Goal: Information Seeking & Learning: Learn about a topic

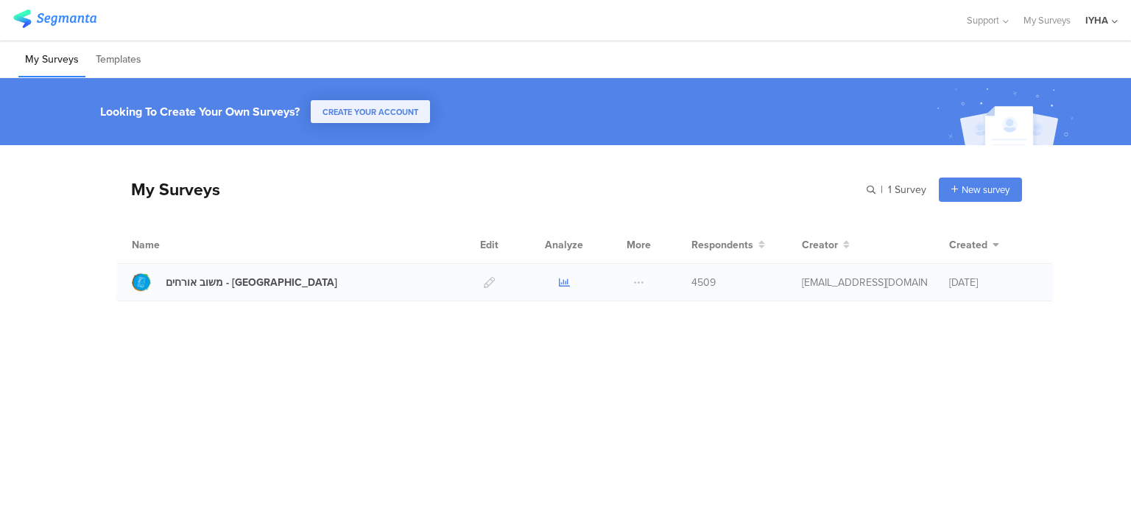
click at [561, 283] on icon at bounding box center [564, 282] width 11 height 11
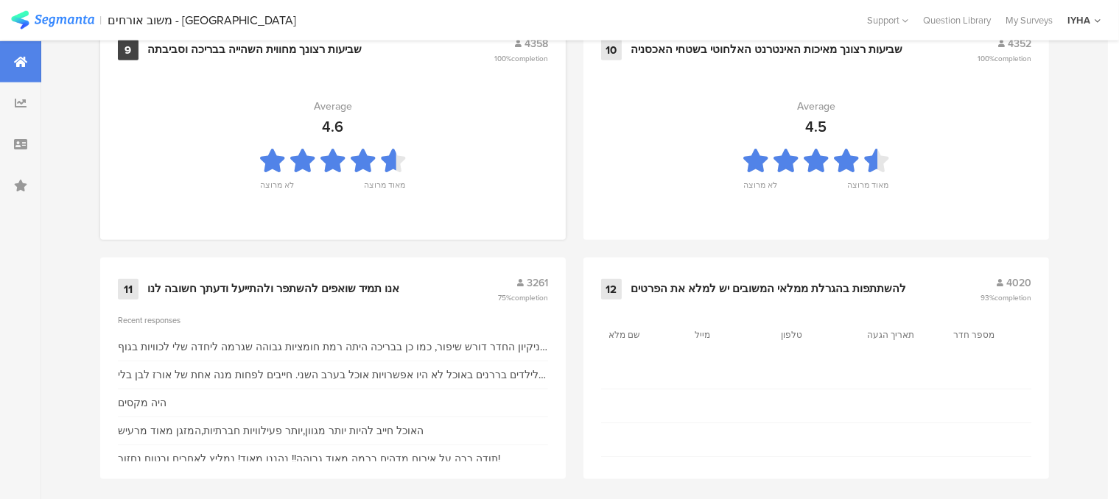
scroll to position [1656, 0]
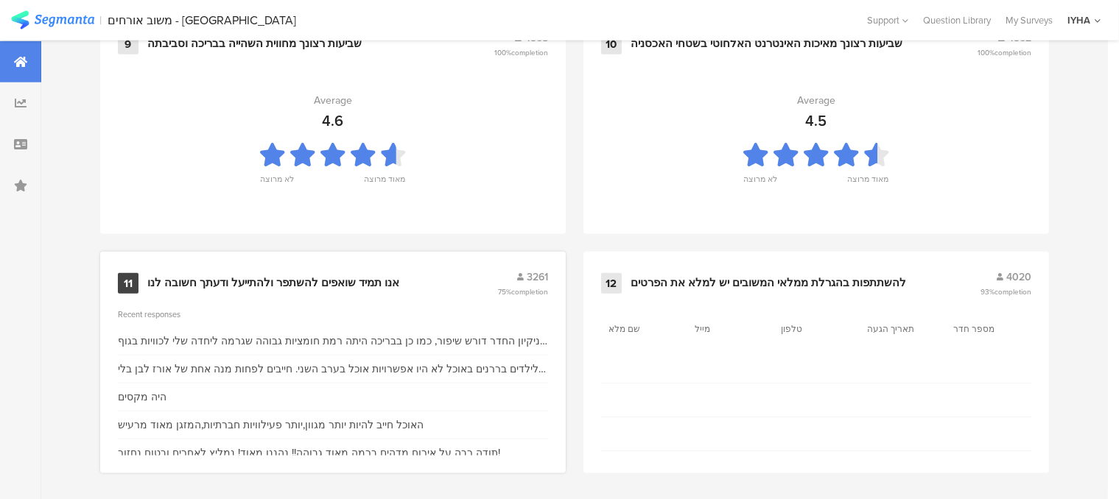
click at [345, 279] on div "אנו תמיד שואפים להשתפר ולהתייעל ודעתך חשובה לנו" at bounding box center [273, 283] width 252 height 15
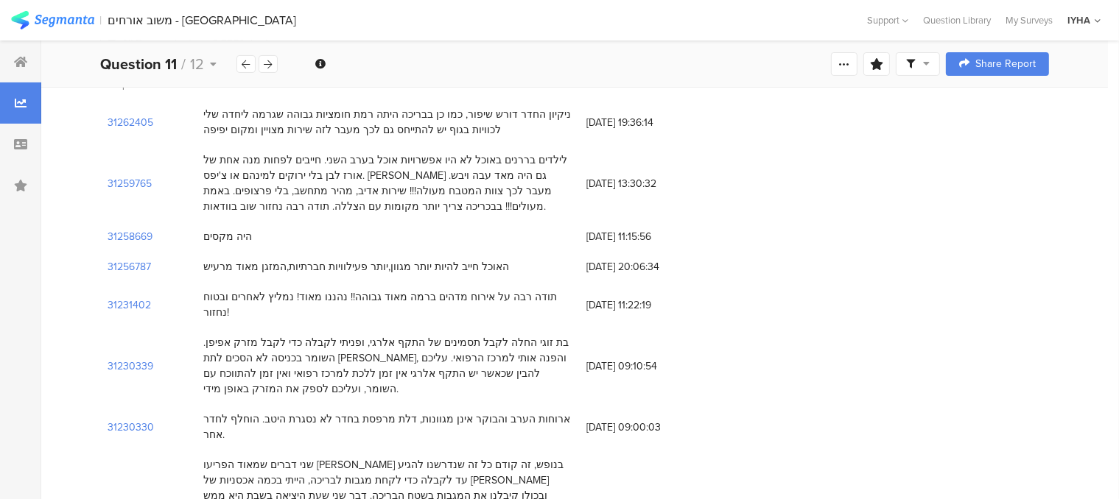
scroll to position [221, 0]
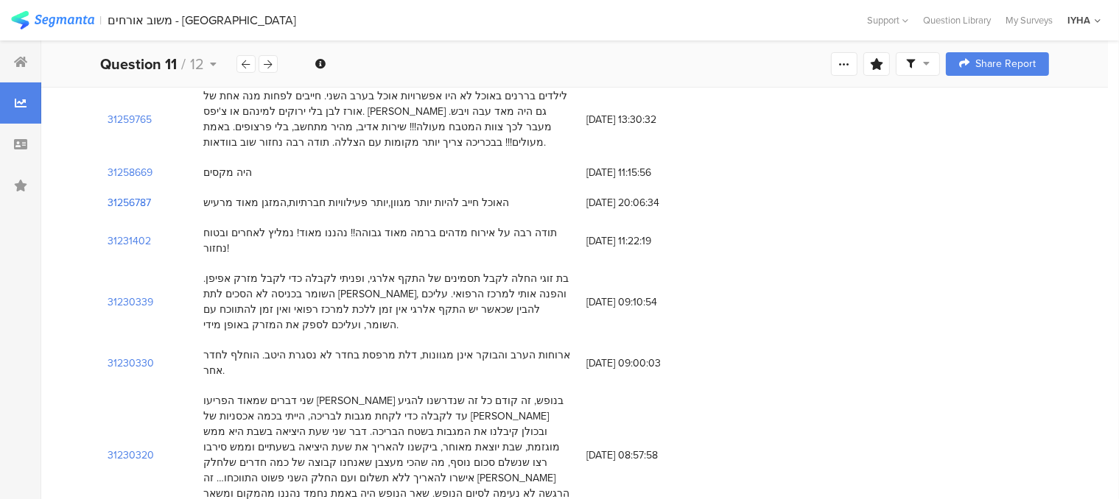
click at [126, 200] on section "31256787" at bounding box center [129, 202] width 43 height 15
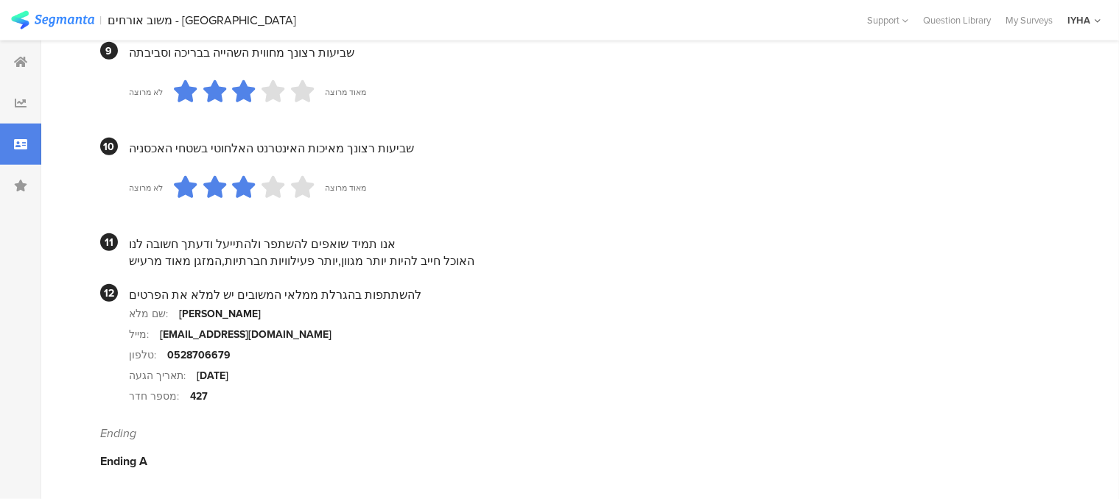
scroll to position [1436, 0]
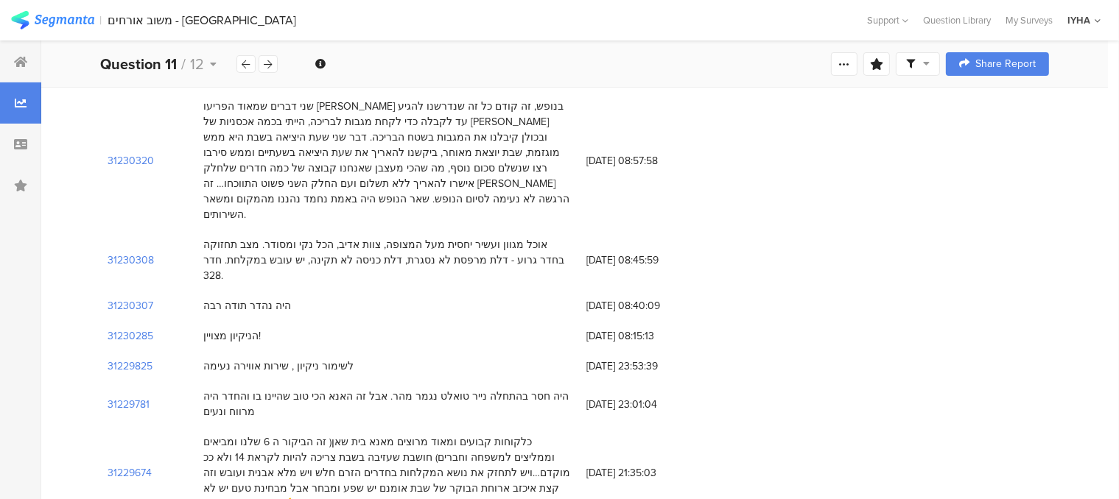
scroll to position [442, 0]
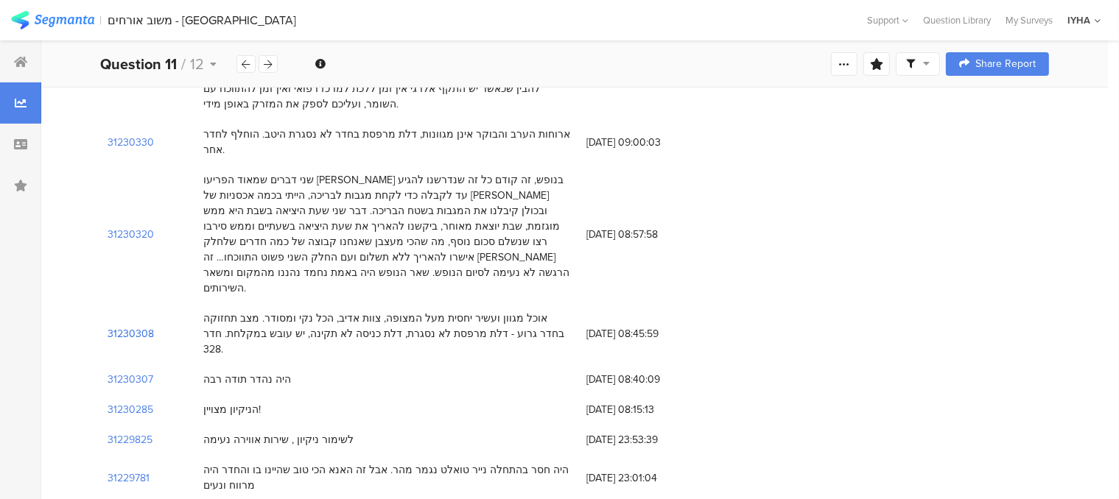
click at [141, 326] on section "31230308" at bounding box center [131, 333] width 46 height 15
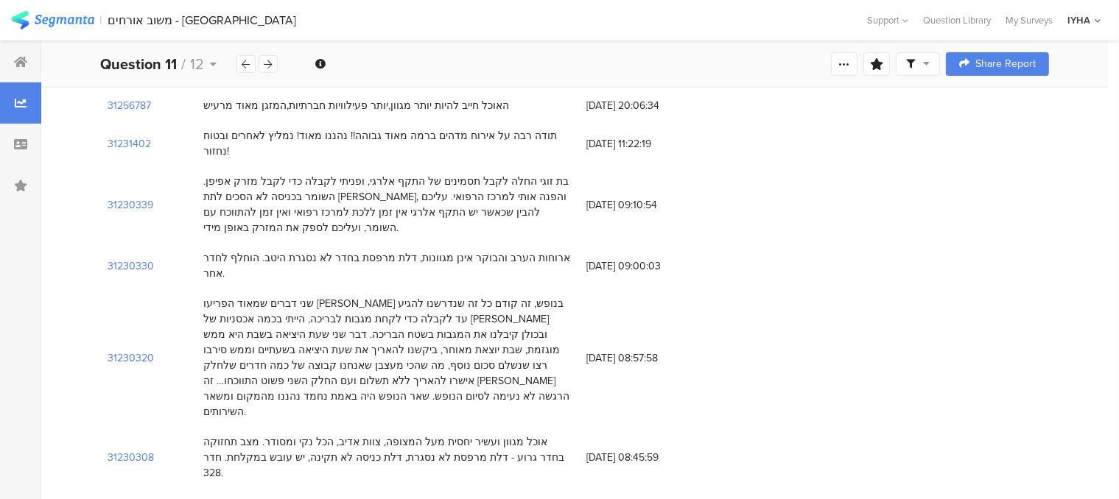
scroll to position [295, 0]
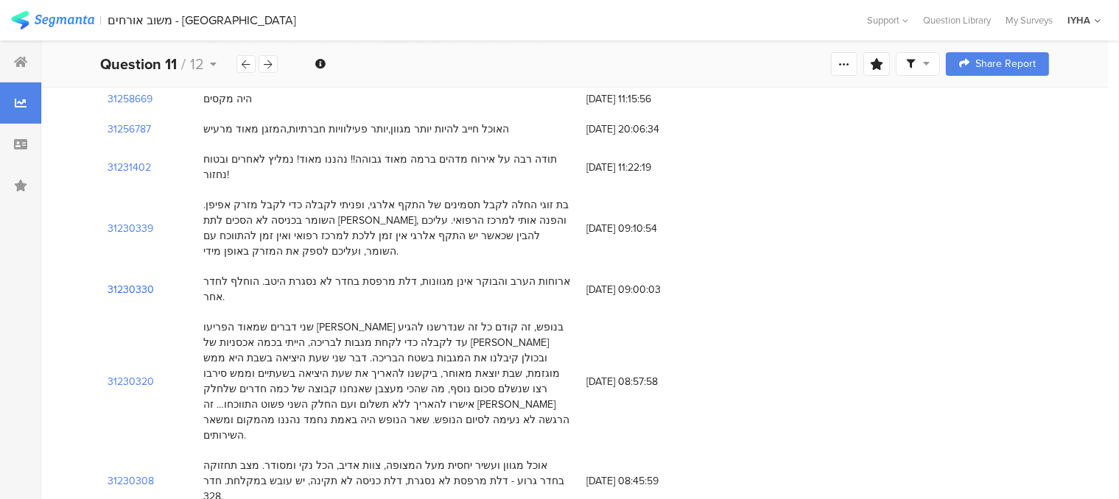
click at [143, 282] on section "31230330" at bounding box center [131, 289] width 46 height 15
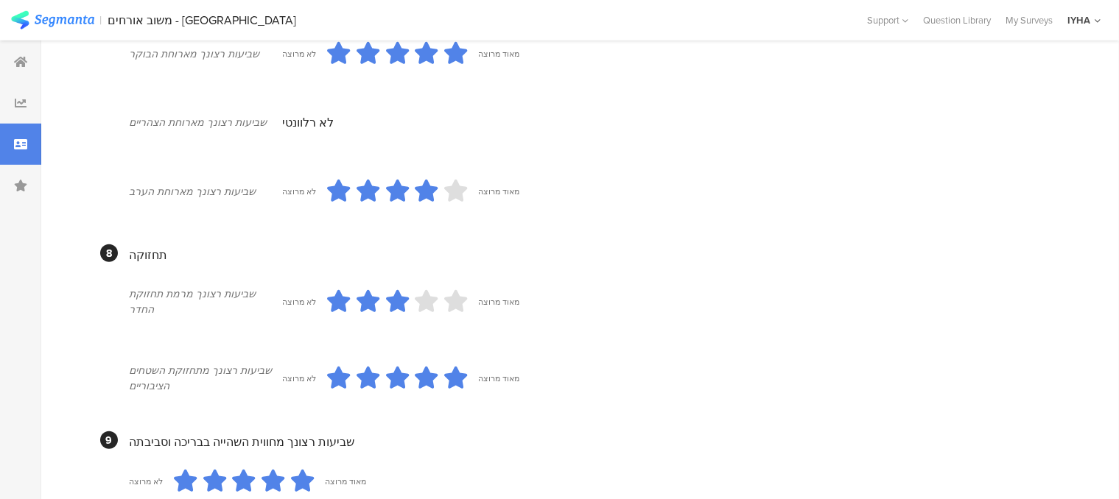
scroll to position [1242, 0]
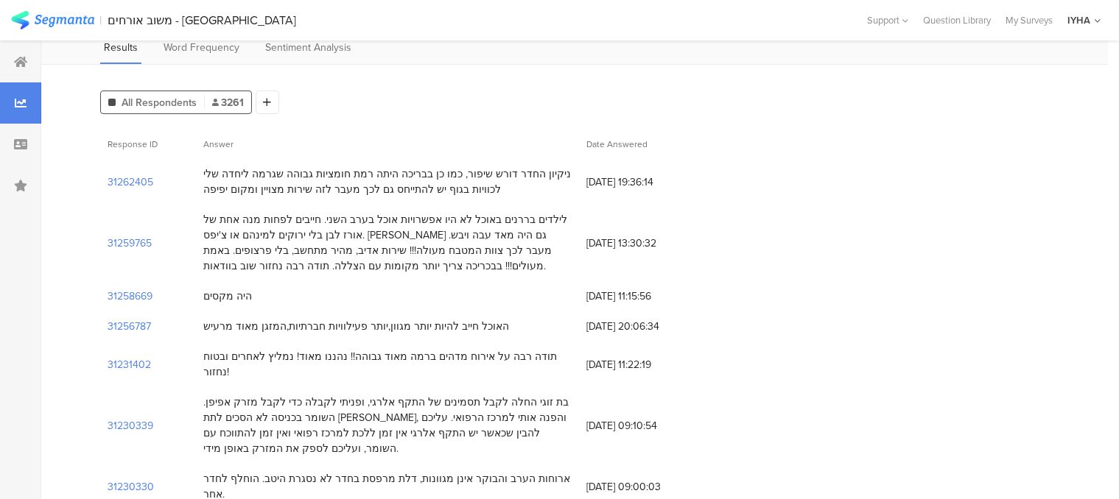
scroll to position [74, 0]
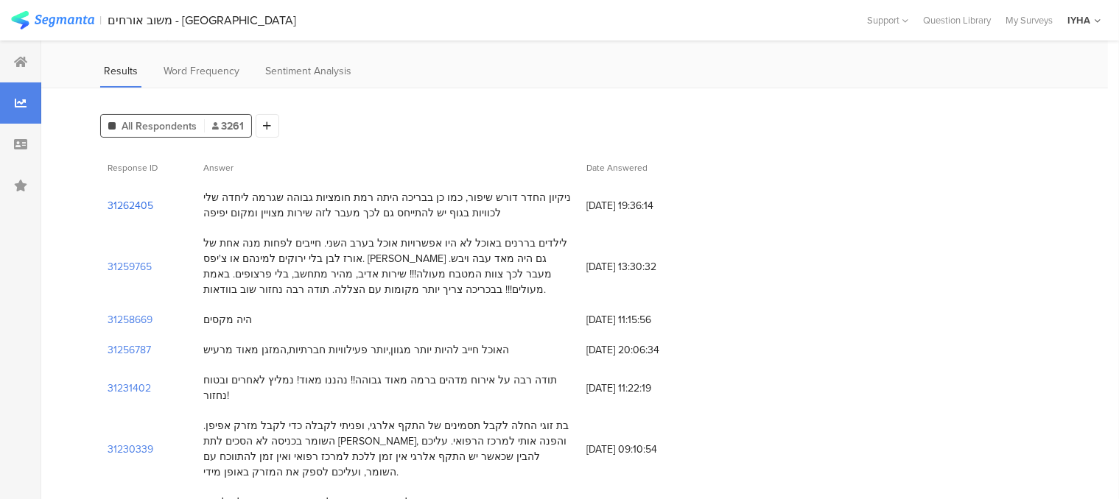
click at [137, 206] on section "31262405" at bounding box center [131, 205] width 46 height 15
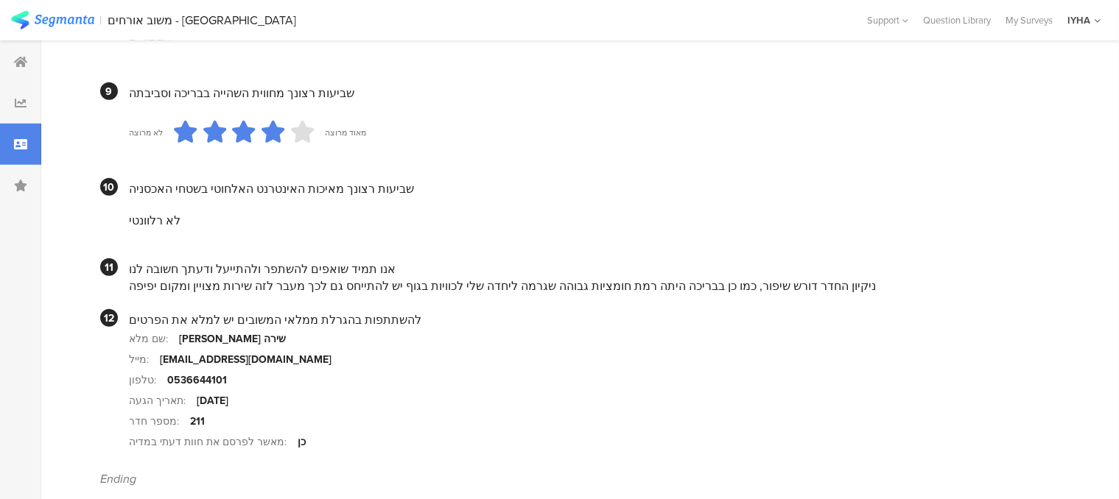
scroll to position [1400, 0]
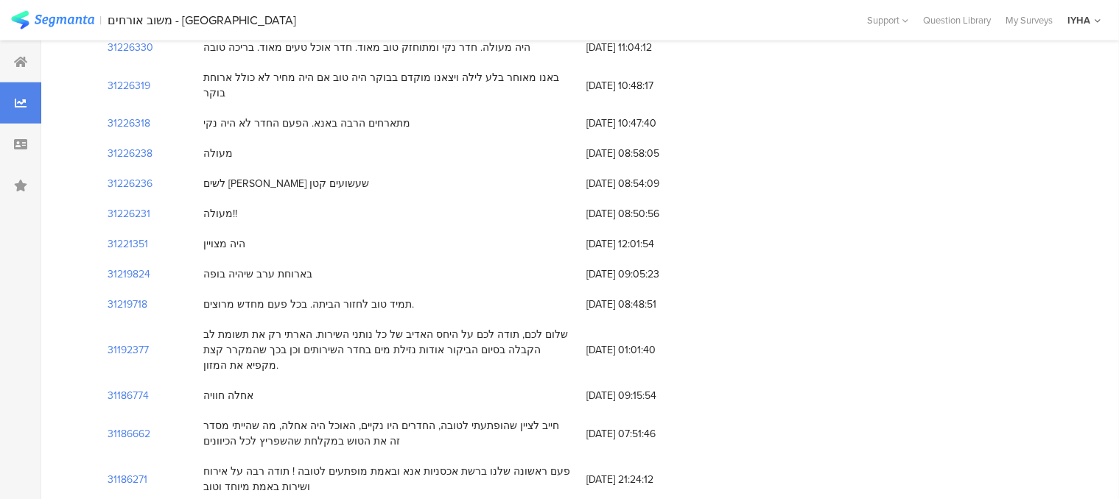
scroll to position [74, 0]
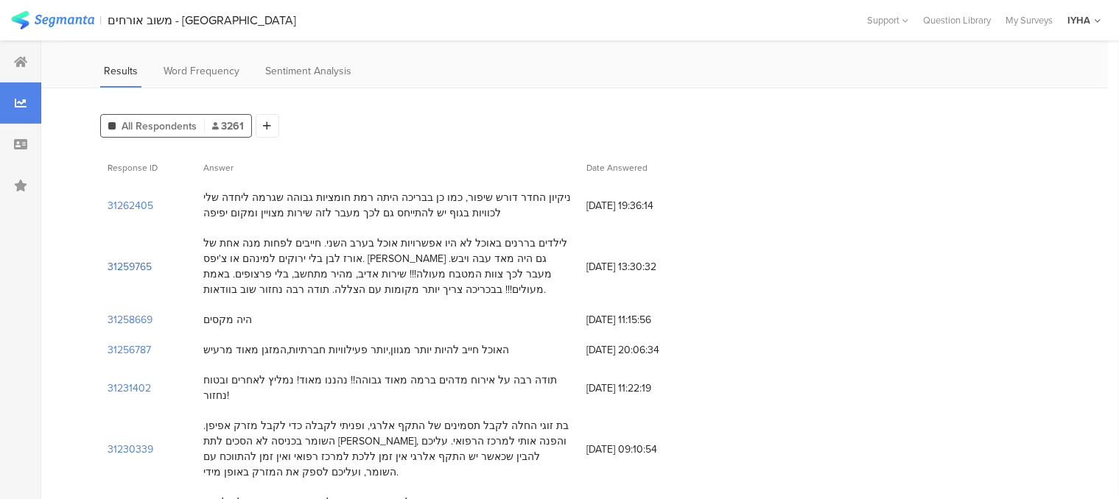
click at [141, 267] on section "31259765" at bounding box center [130, 266] width 44 height 15
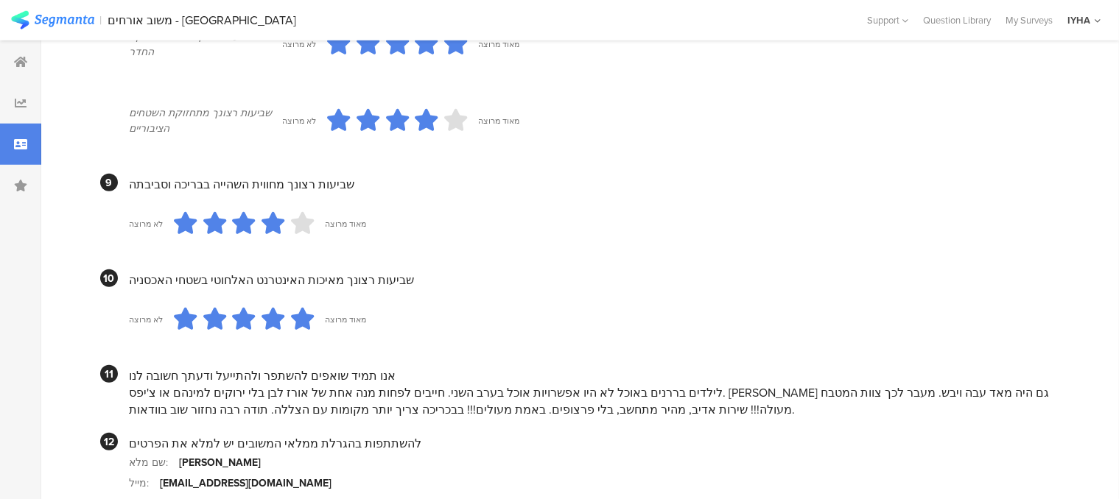
scroll to position [1400, 0]
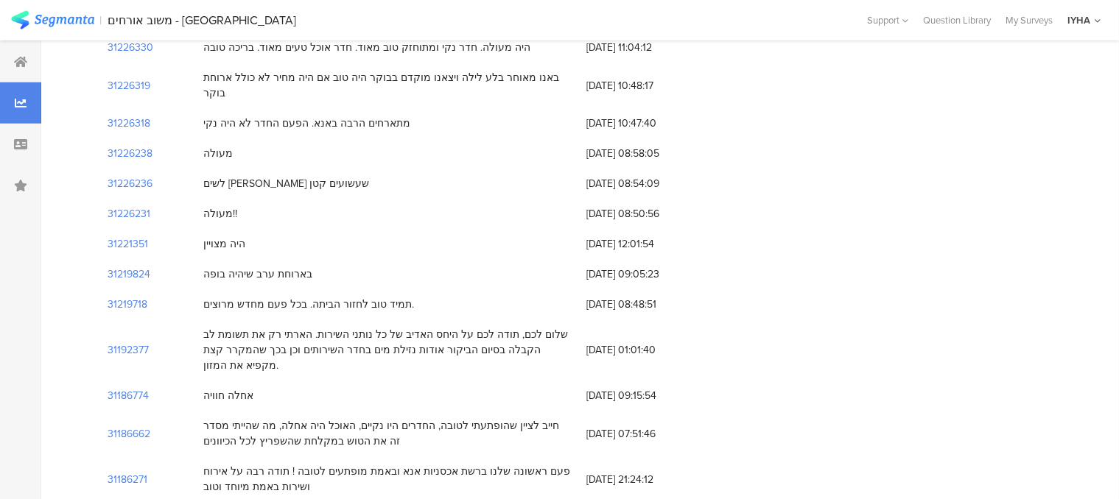
scroll to position [74, 0]
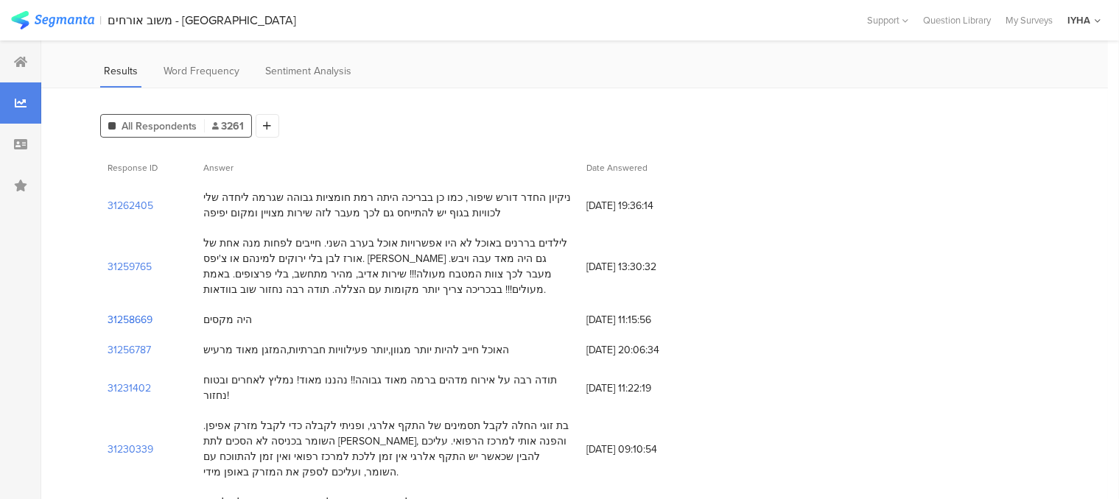
click at [143, 317] on section "31258669" at bounding box center [130, 319] width 45 height 15
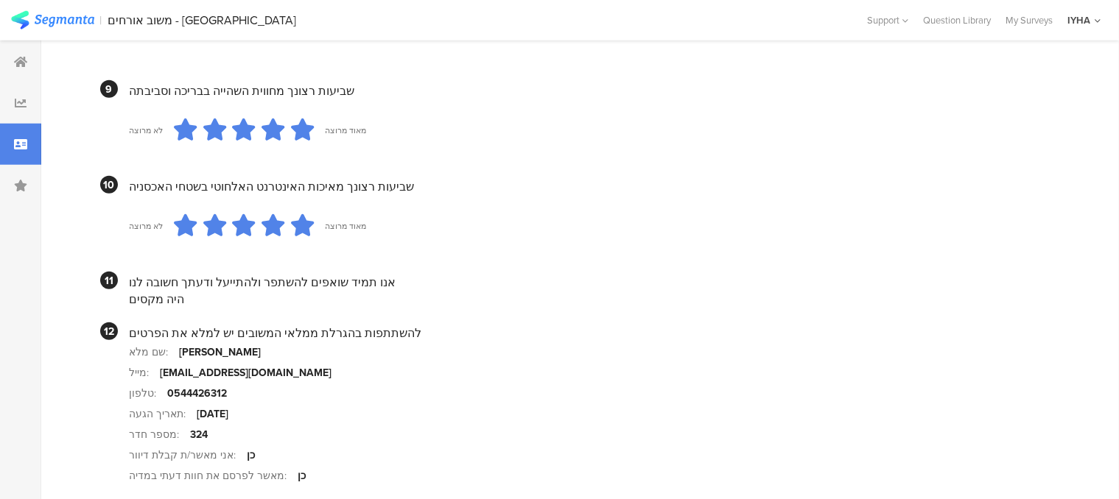
scroll to position [1478, 0]
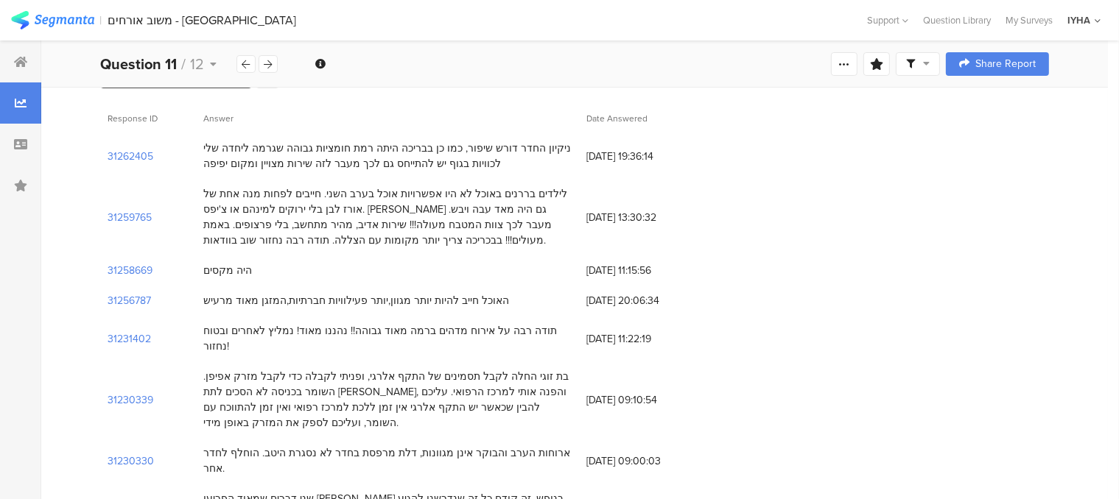
scroll to position [147, 0]
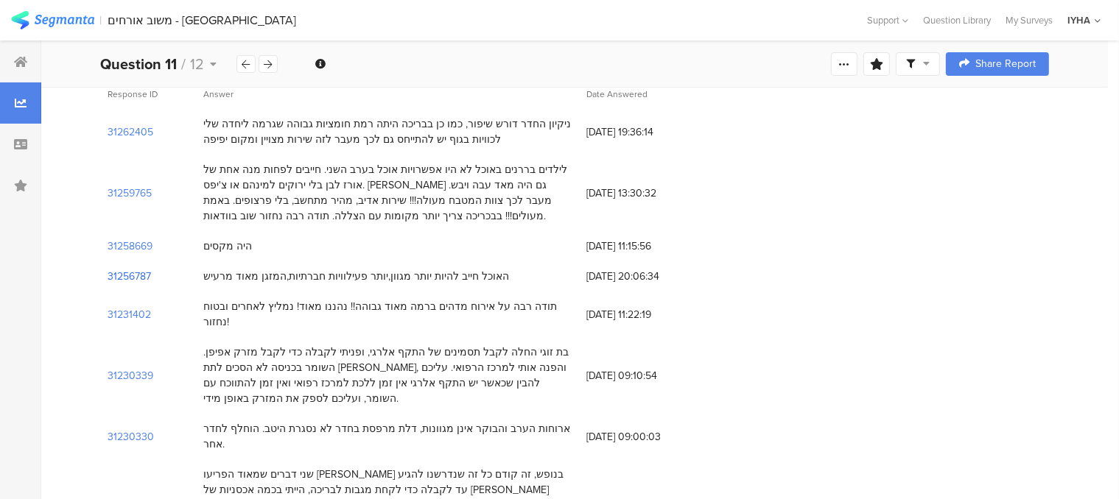
click at [145, 276] on section "31256787" at bounding box center [129, 276] width 43 height 15
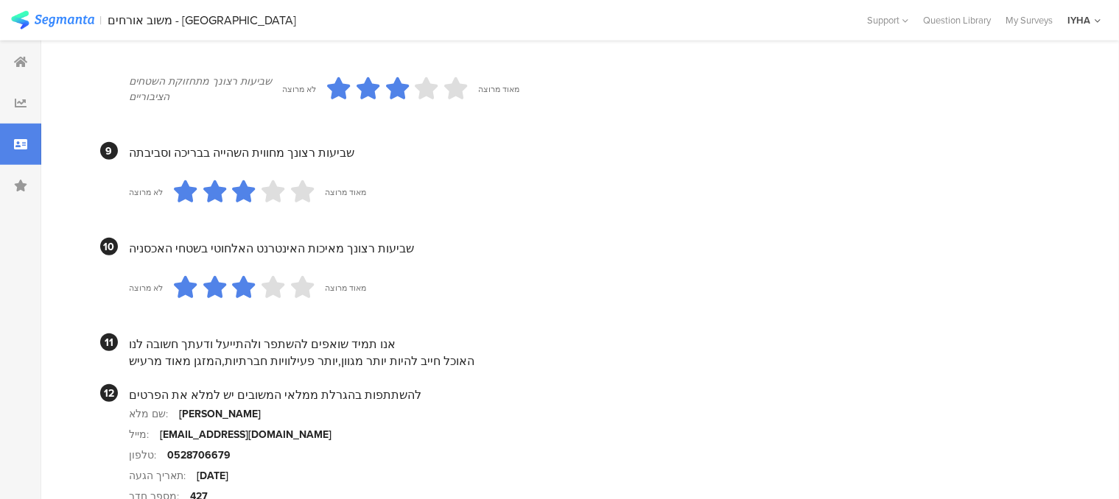
scroll to position [1436, 0]
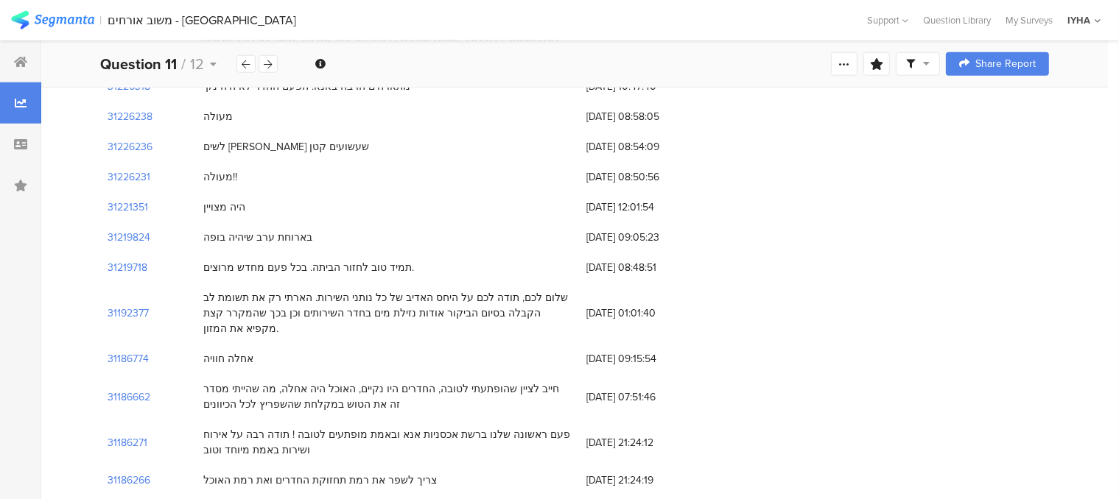
scroll to position [147, 0]
